Goal: Transaction & Acquisition: Purchase product/service

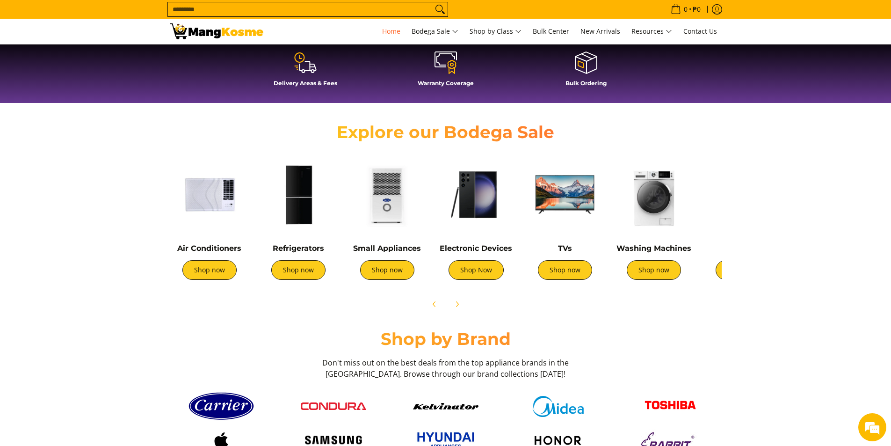
scroll to position [328, 0]
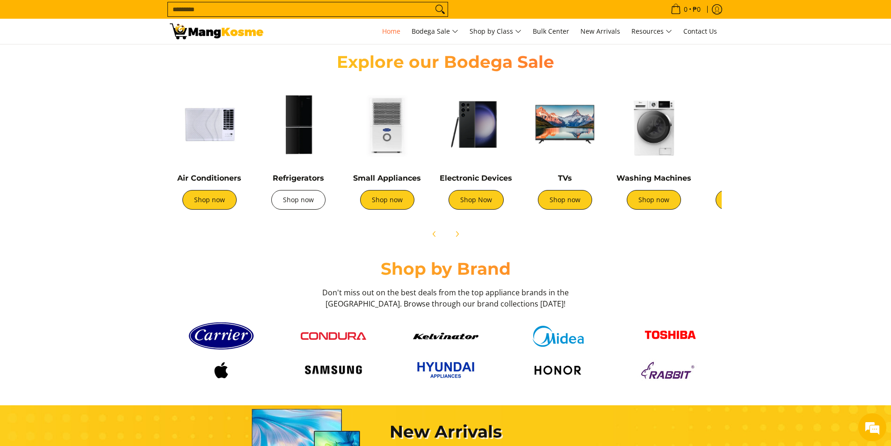
click at [307, 204] on link "Shop now" at bounding box center [298, 200] width 54 height 20
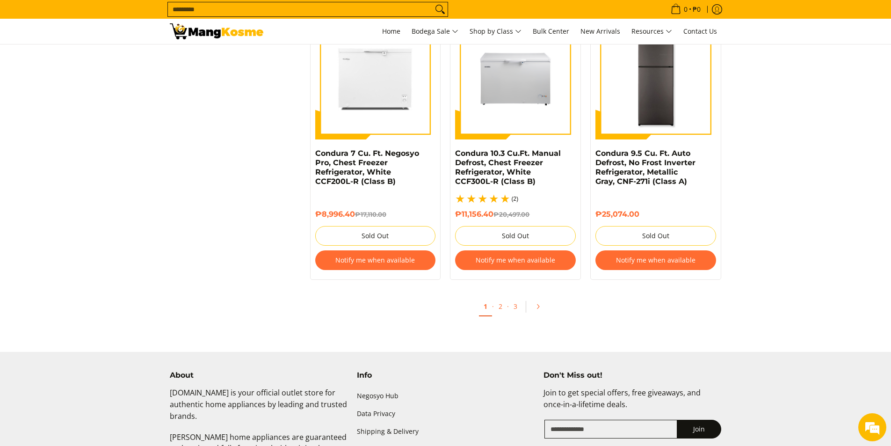
scroll to position [2106, 0]
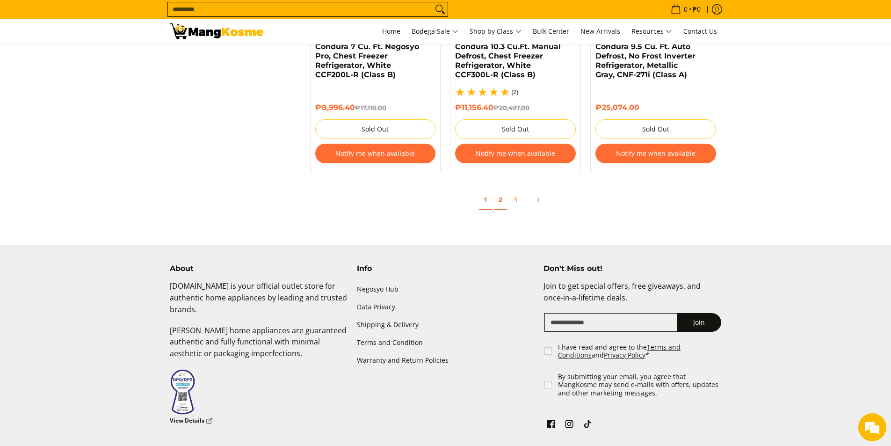
click at [497, 199] on link "2" at bounding box center [500, 199] width 13 height 19
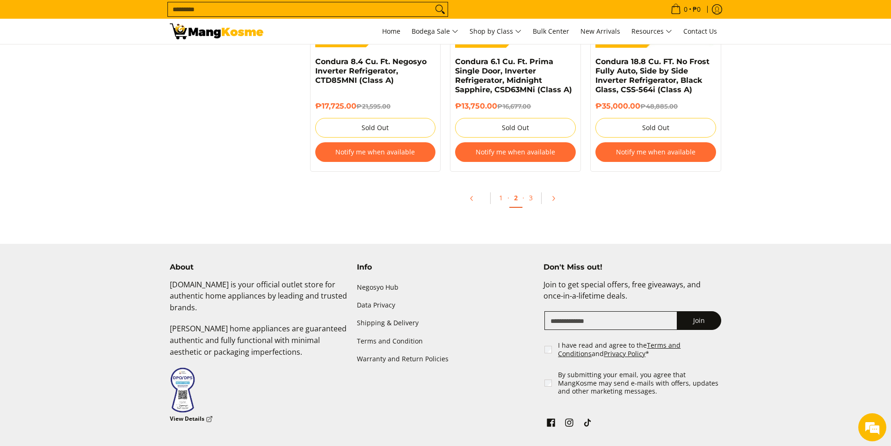
scroll to position [2106, 0]
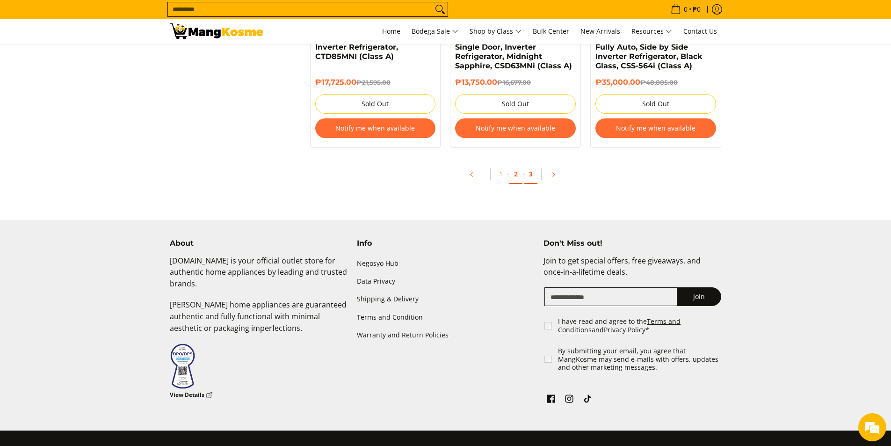
click at [532, 177] on link "3" at bounding box center [531, 174] width 13 height 19
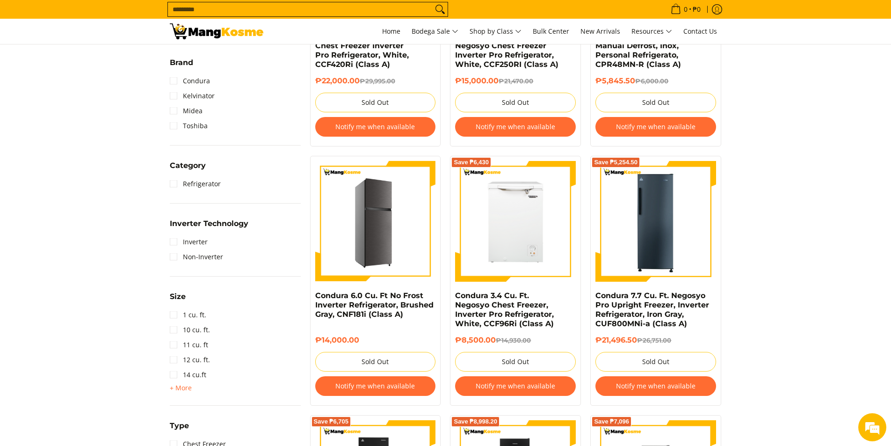
scroll to position [328, 0]
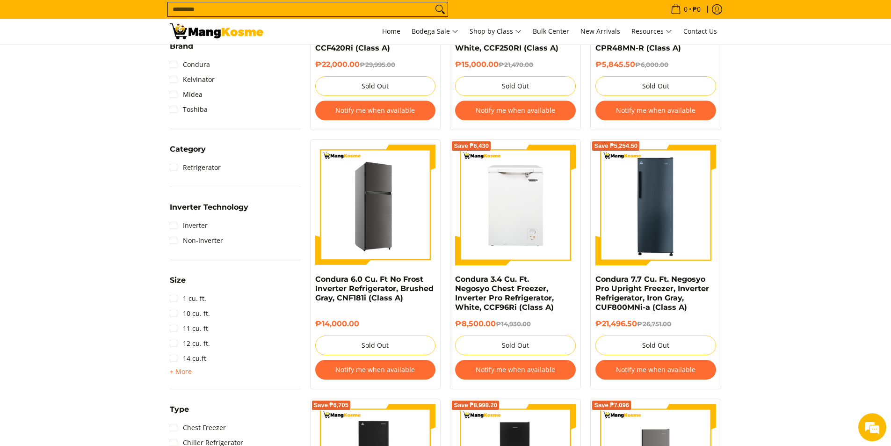
click at [362, 222] on img at bounding box center [375, 205] width 121 height 121
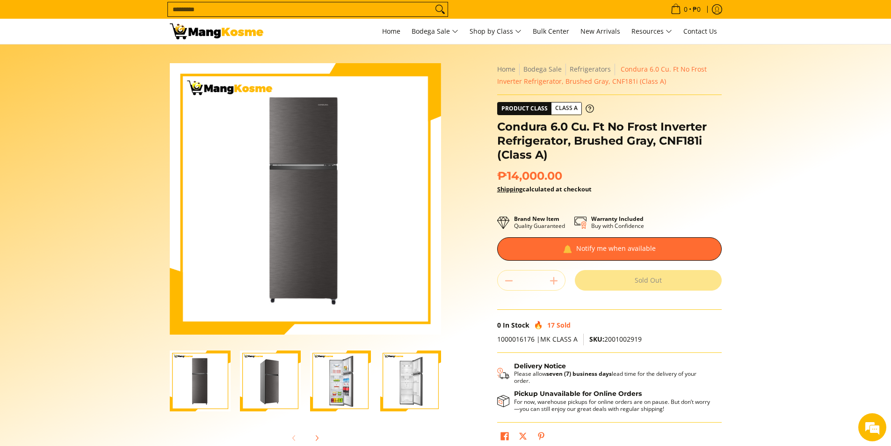
click at [268, 378] on img "Condura 6.0 Cu. Ft No Frost Inverter Refrigerator, Brushed Gray, CNF181i (Class…" at bounding box center [270, 380] width 61 height 61
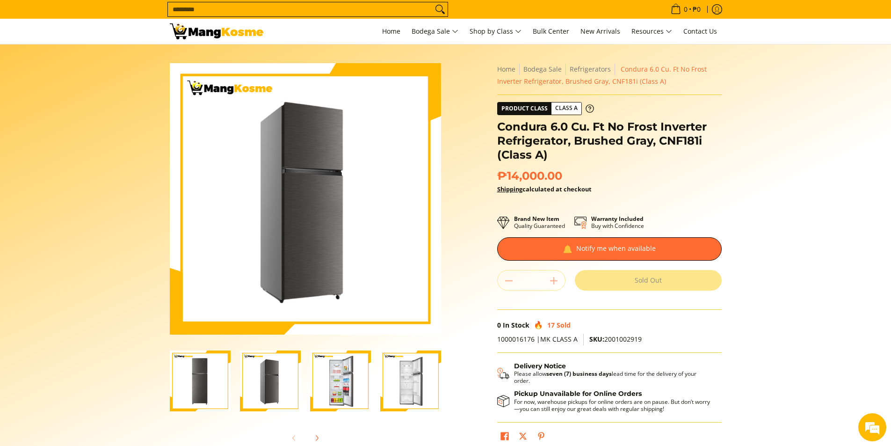
click at [214, 381] on img "Condura 6.0 Cu. Ft No Frost Inverter Refrigerator, Brushed Gray, CNF181i (Class…" at bounding box center [200, 380] width 61 height 61
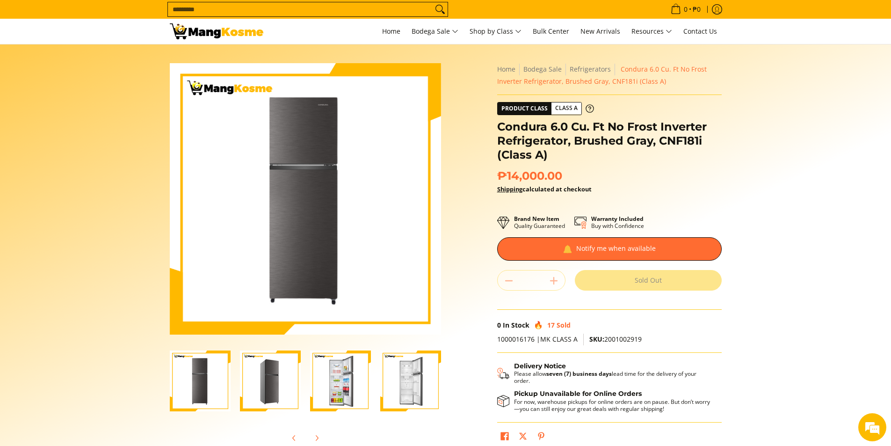
scroll to position [0, 1]
click at [258, 386] on img "Condura 6.0 Cu. Ft No Frost Inverter Refrigerator, Brushed Gray, CNF181i (Class…" at bounding box center [269, 380] width 61 height 61
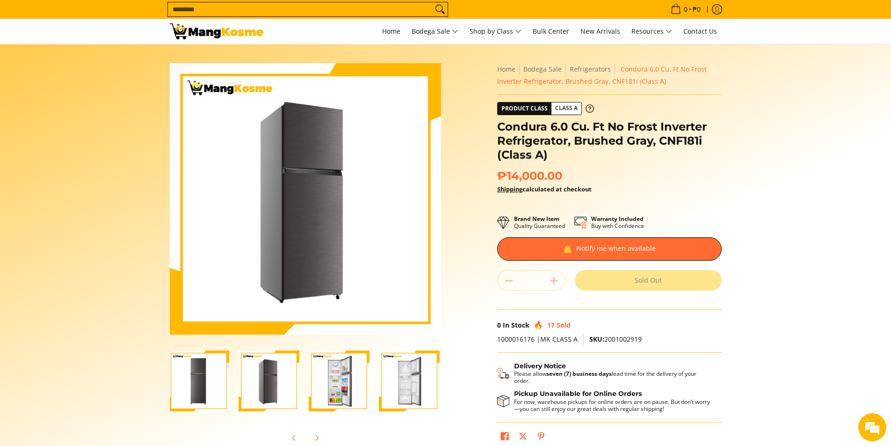
click at [326, 388] on img "Condura 6.0 Cu. Ft No Frost Inverter Refrigerator, Brushed Gray, CNF181i (Class…" at bounding box center [339, 380] width 61 height 61
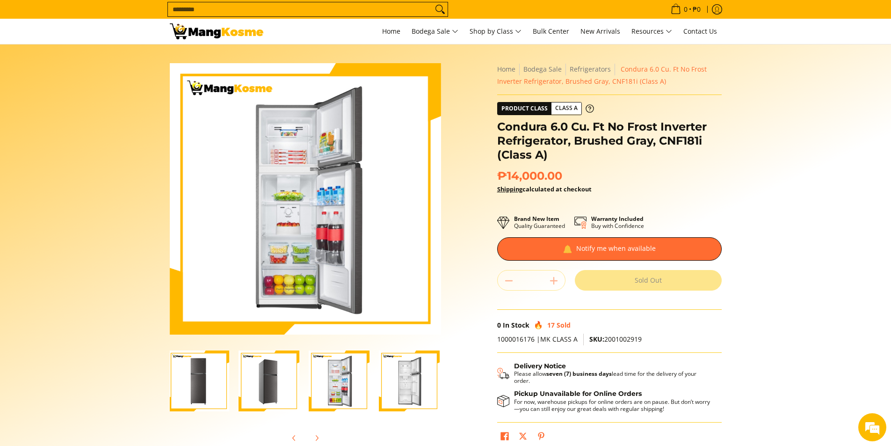
click at [397, 385] on img "Condura 6.0 Cu. Ft No Frost Inverter Refrigerator, Brushed Gray, CNF181i (Class…" at bounding box center [409, 380] width 61 height 61
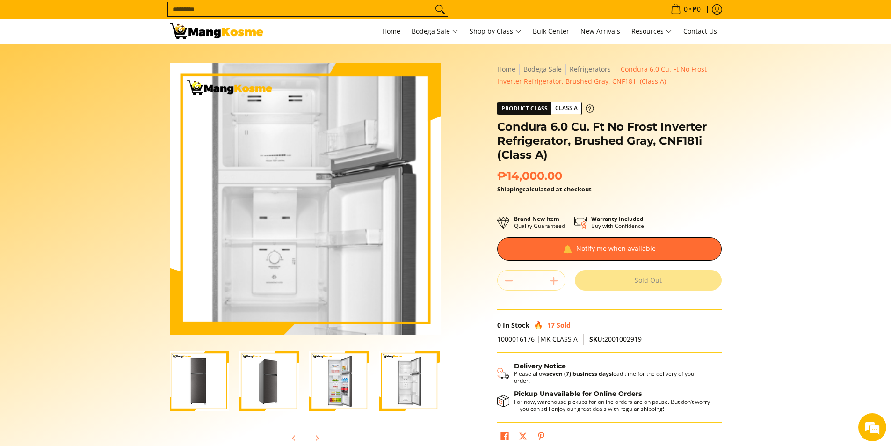
scroll to position [0, 0]
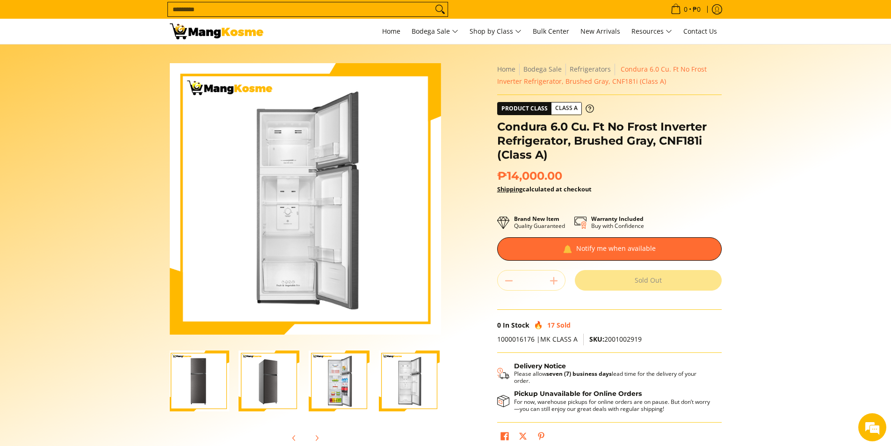
click at [742, 197] on section "Skip to Main Content Enable zoom Disable zoom Enable zoom Disable zoom Enable z…" at bounding box center [445, 257] width 891 height 427
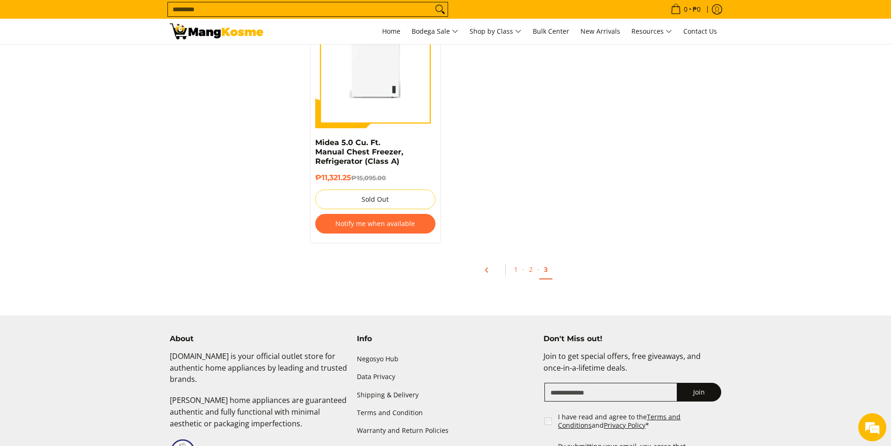
click at [486, 267] on icon "Pagination" at bounding box center [487, 270] width 7 height 7
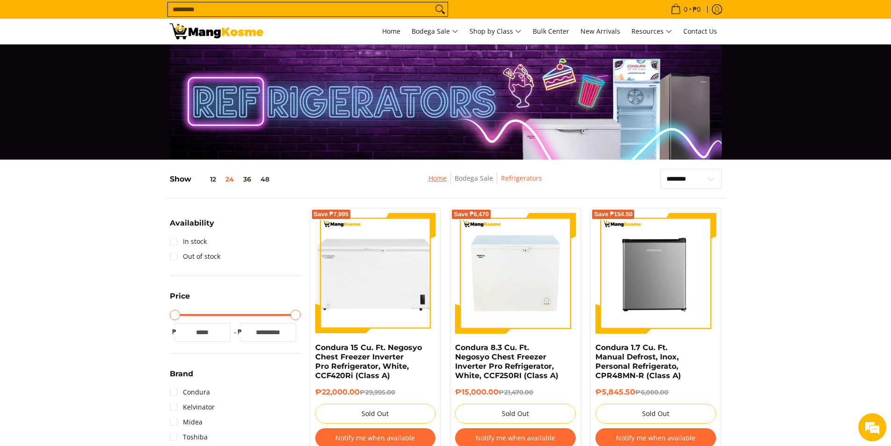
click at [445, 179] on link "Home" at bounding box center [438, 178] width 18 height 9
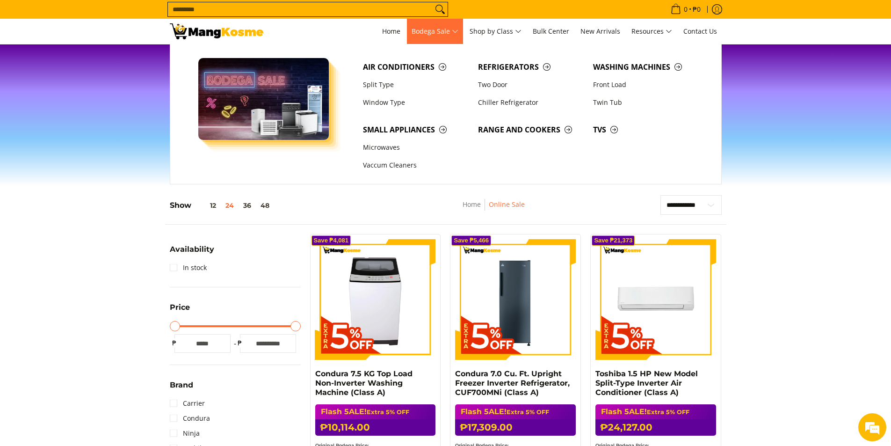
click at [440, 35] on span "Bodega Sale" at bounding box center [435, 32] width 47 height 12
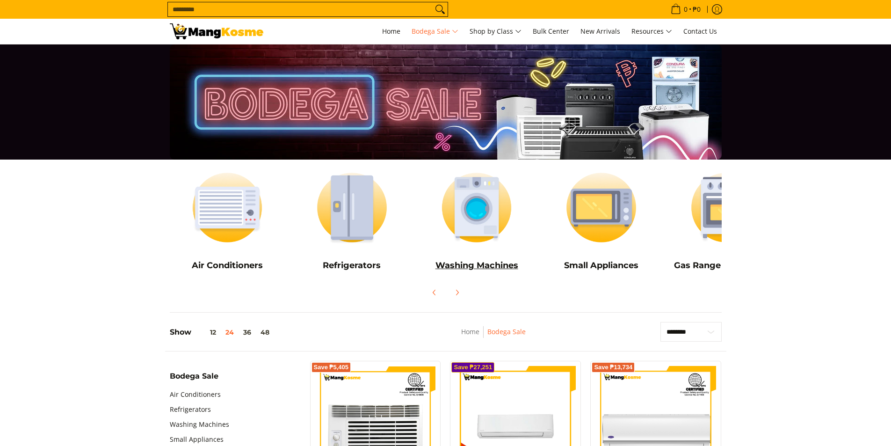
click at [483, 213] on img at bounding box center [477, 207] width 116 height 87
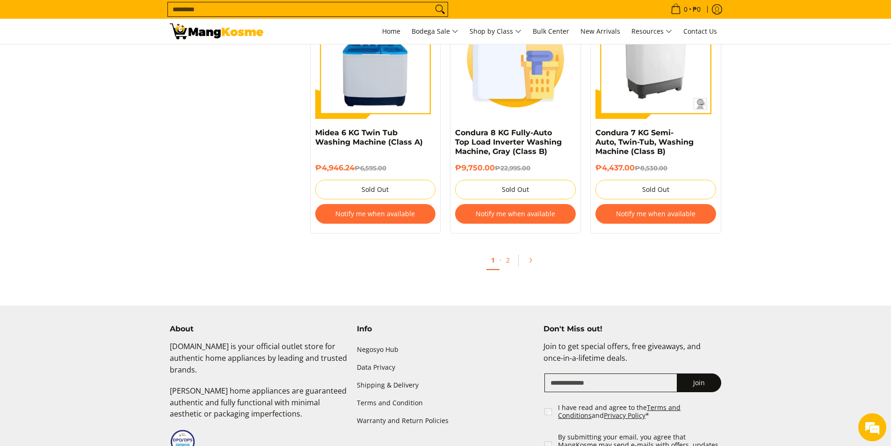
scroll to position [2012, 0]
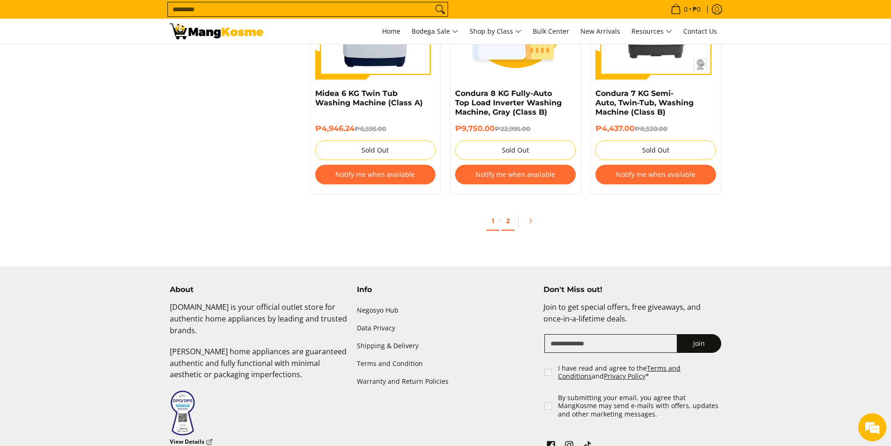
click at [509, 223] on link "2" at bounding box center [508, 220] width 13 height 19
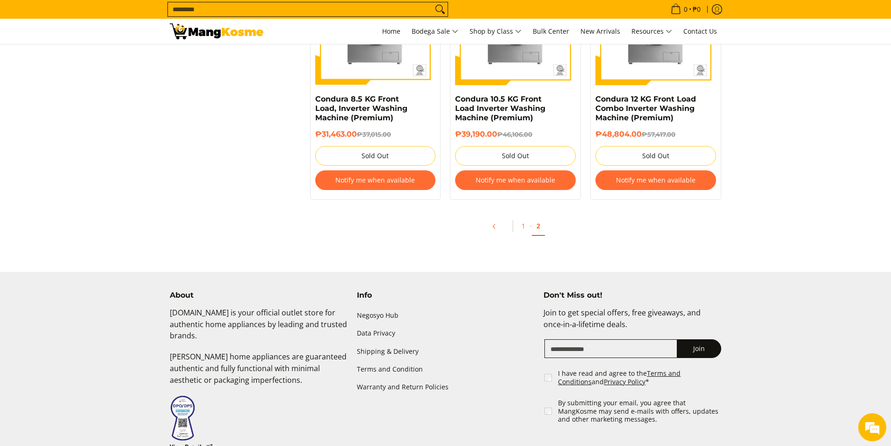
scroll to position [1086, 0]
